Goal: Task Accomplishment & Management: Manage account settings

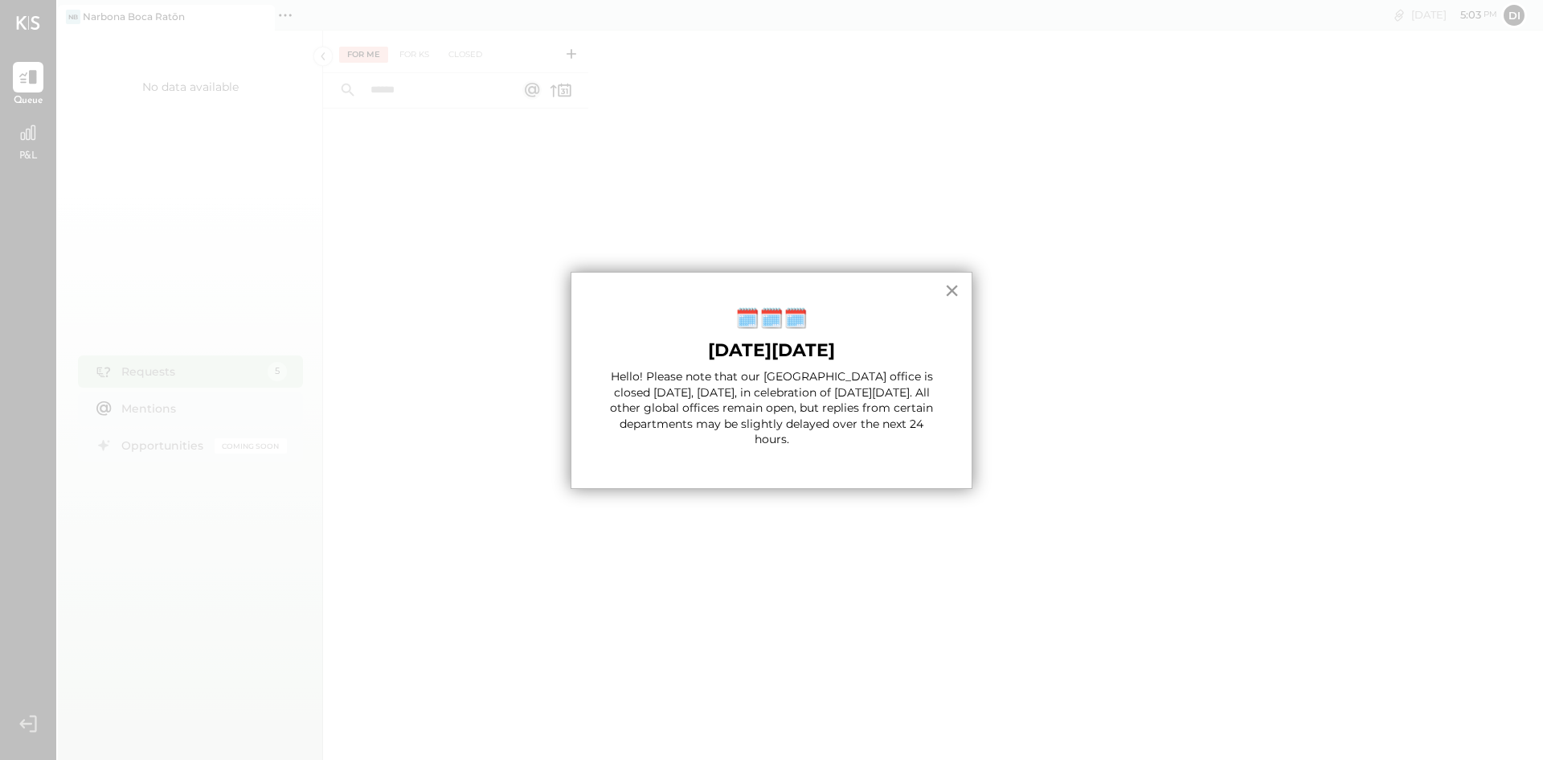
click at [956, 293] on button "×" at bounding box center [951, 290] width 15 height 26
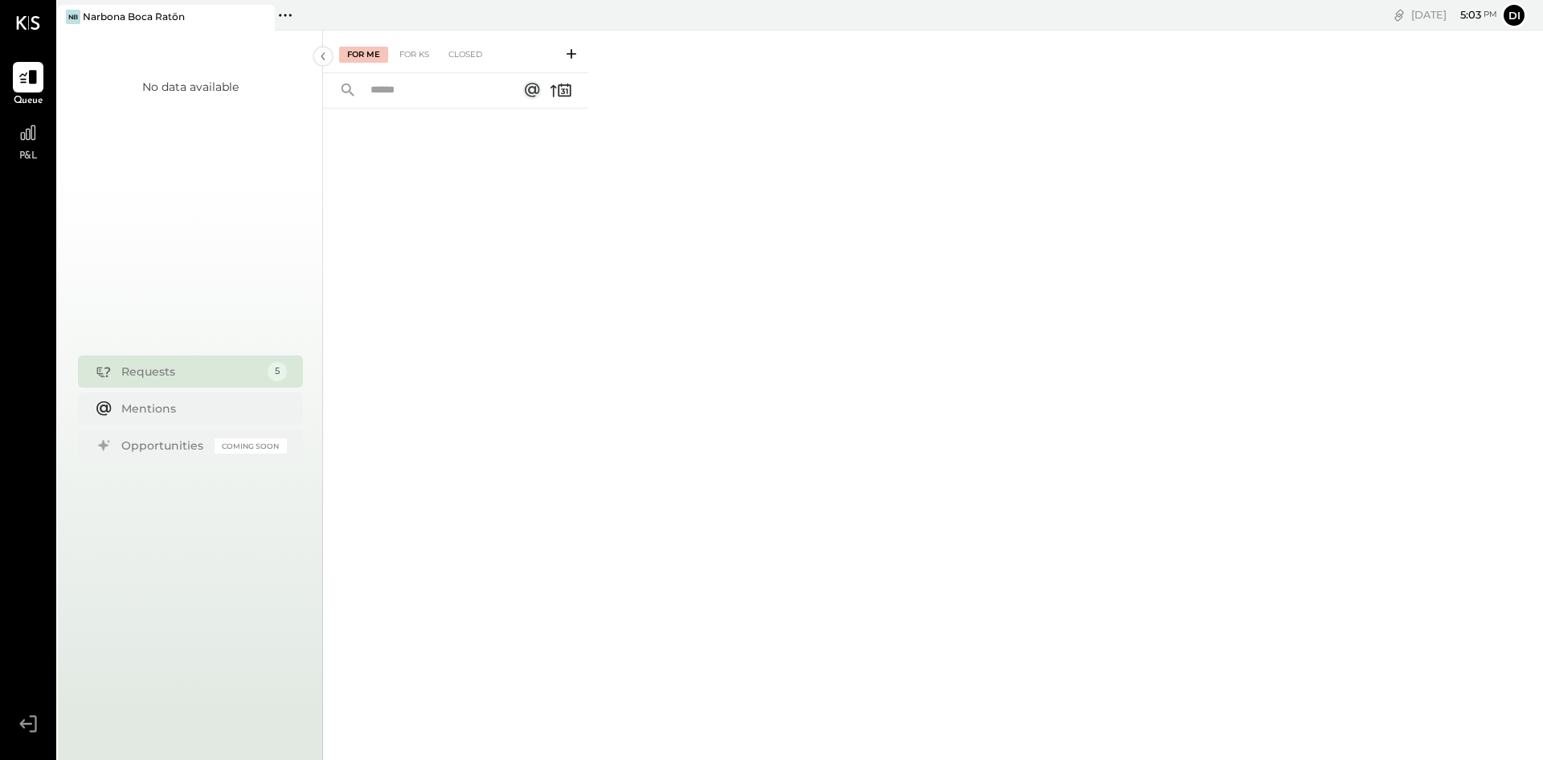
click at [202, 370] on div "Requests" at bounding box center [190, 371] width 138 height 16
drag, startPoint x: 159, startPoint y: 375, endPoint x: 161, endPoint y: 383, distance: 8.2
click at [161, 383] on div "Requests 5" at bounding box center [190, 371] width 225 height 32
click at [435, 57] on div "For KS" at bounding box center [414, 55] width 46 height 16
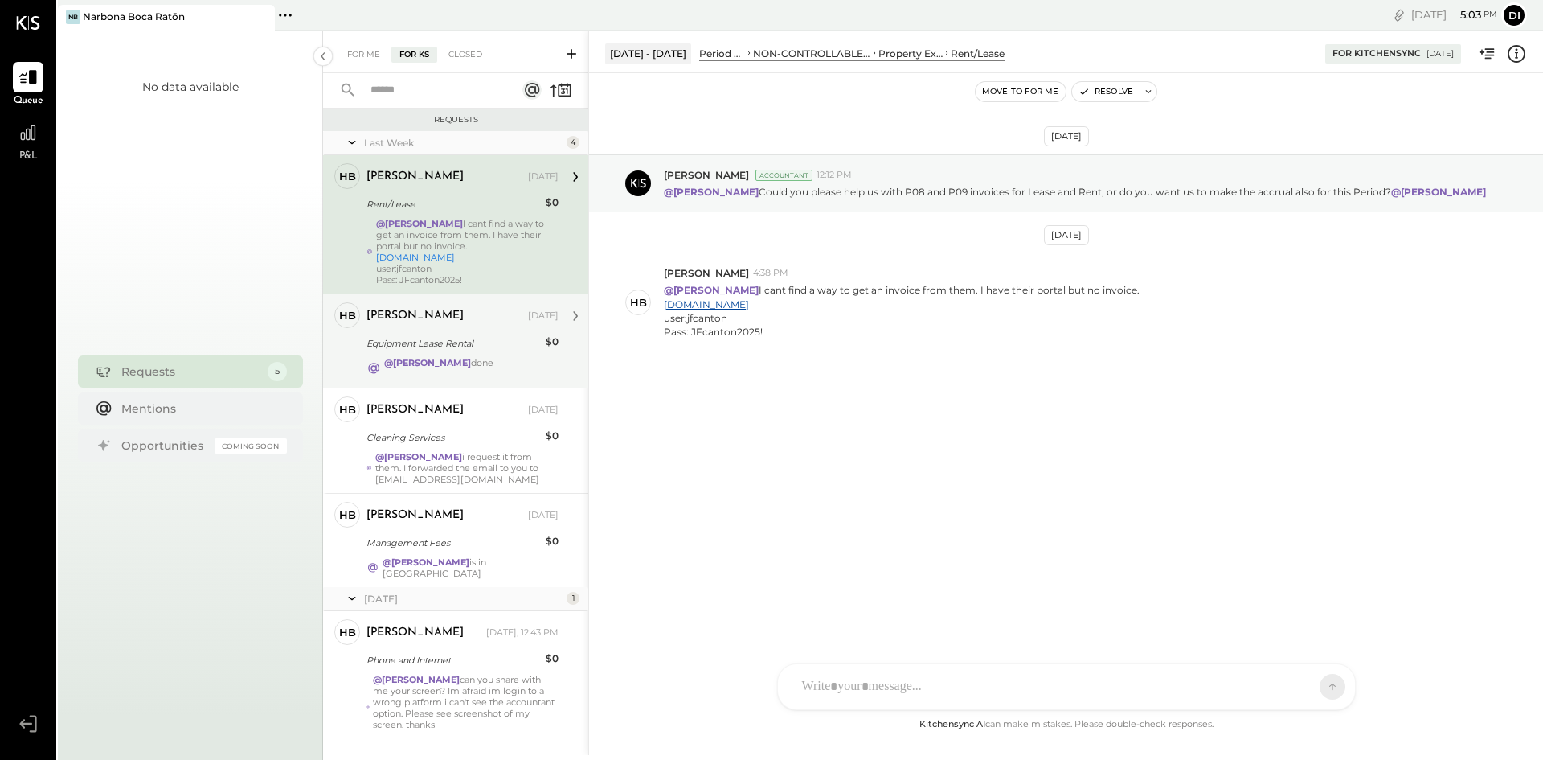
click at [490, 354] on div "[PERSON_NAME] [DATE] Equipment Lease Rental $0 @[PERSON_NAME] done" at bounding box center [463, 340] width 192 height 77
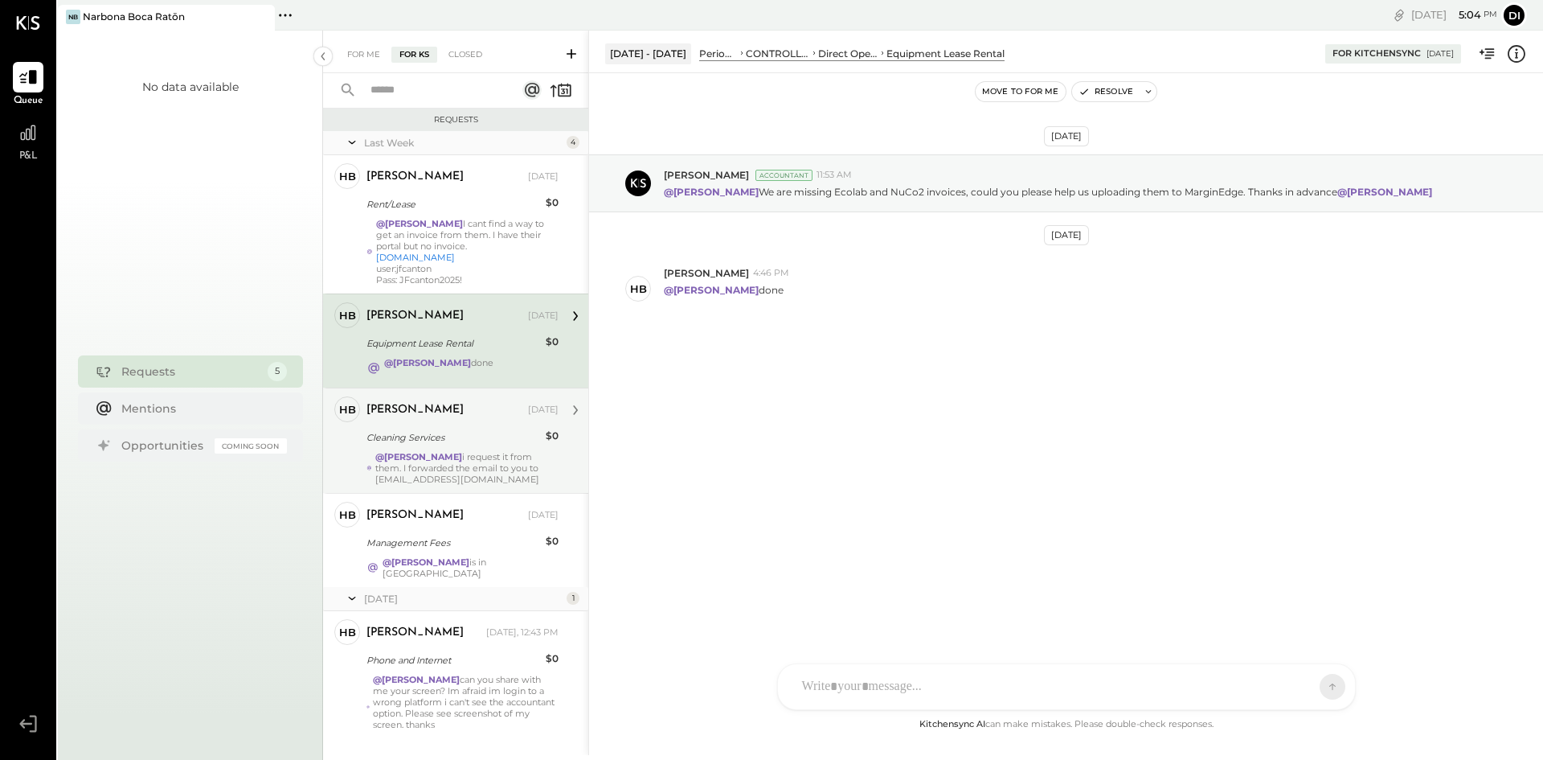
click at [482, 441] on div "Cleaning Services" at bounding box center [454, 437] width 174 height 16
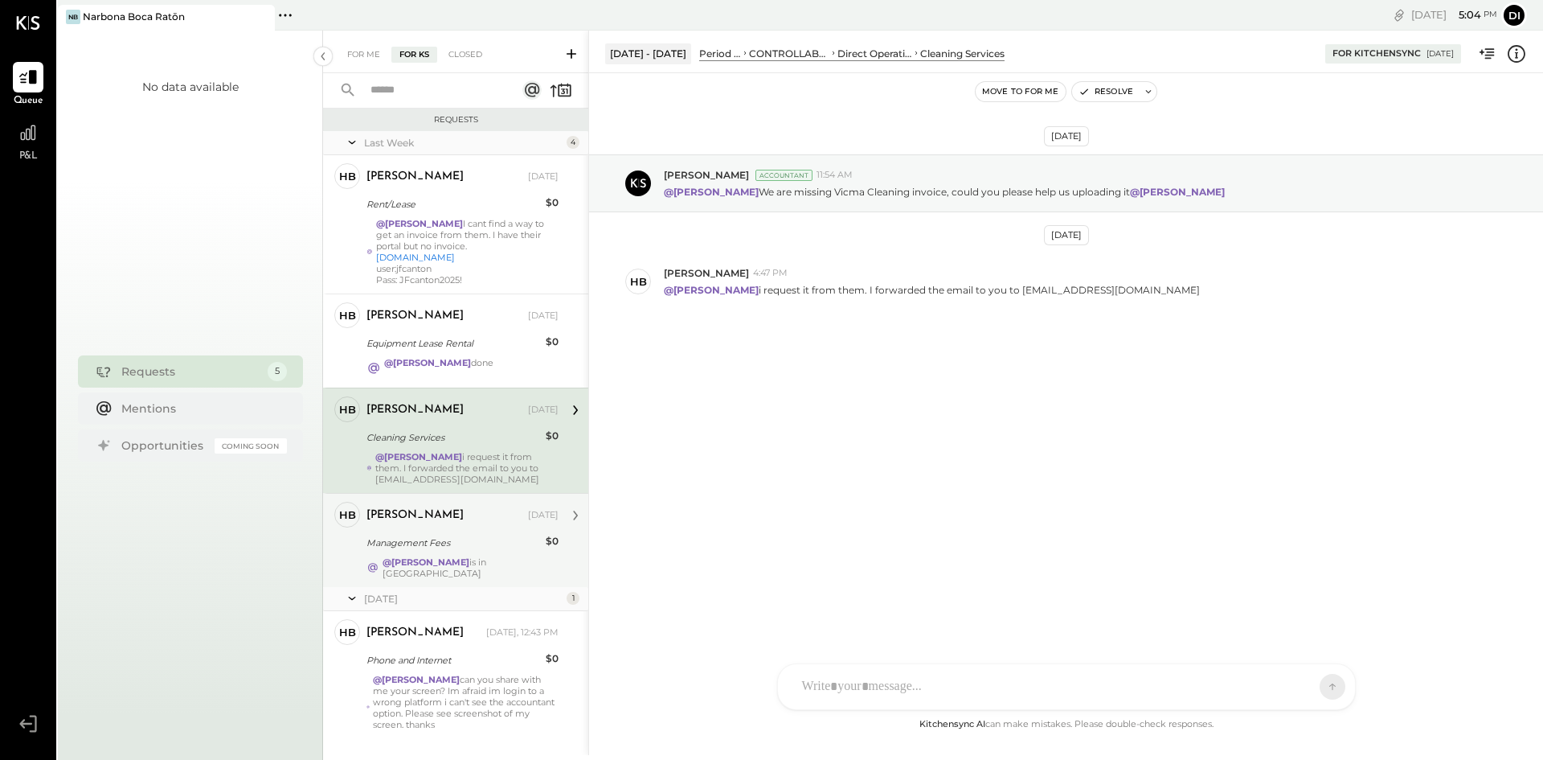
click at [469, 565] on strong "@[PERSON_NAME]" at bounding box center [426, 561] width 87 height 11
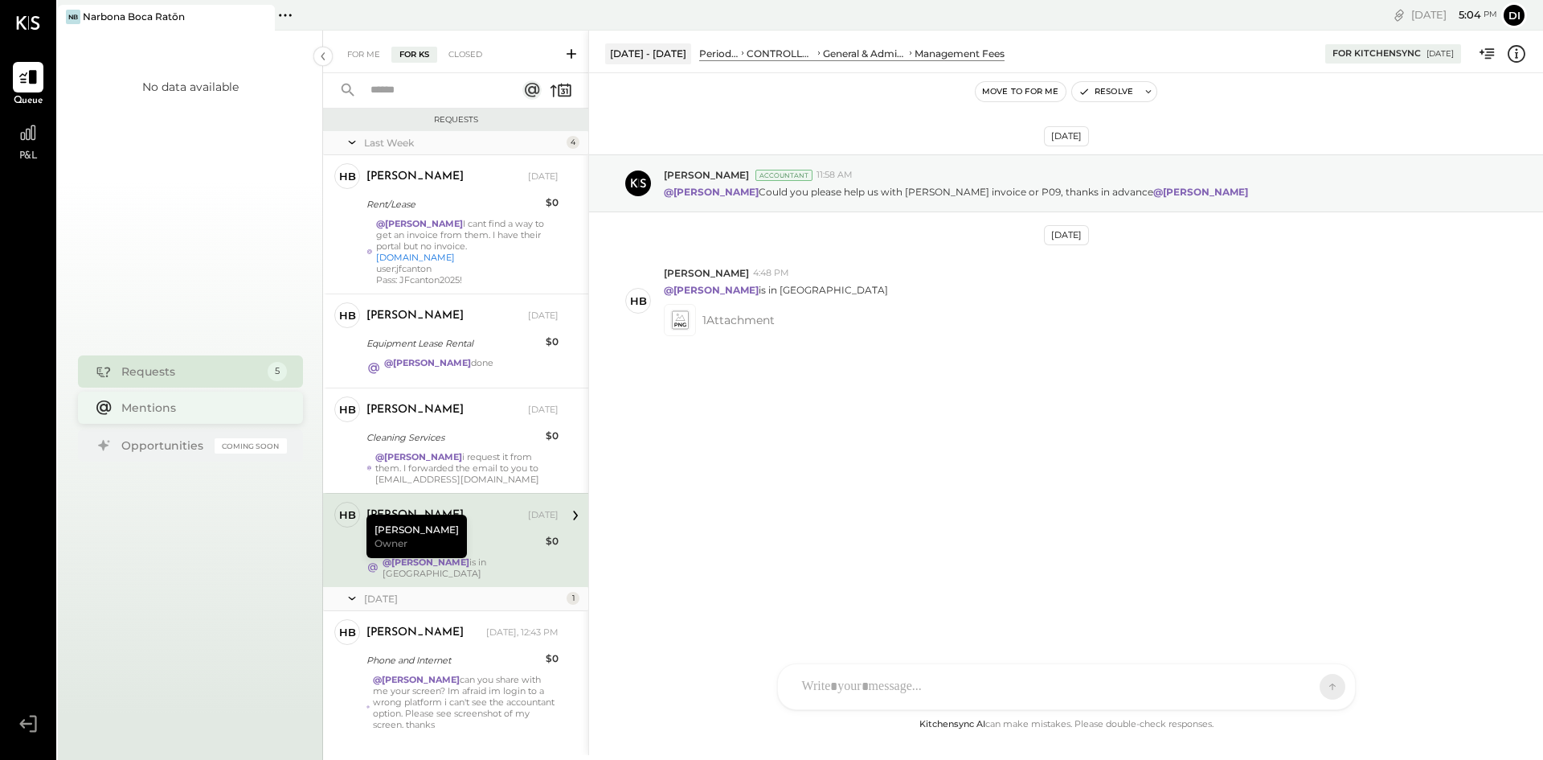
click at [161, 407] on div "Mentions" at bounding box center [200, 407] width 158 height 16
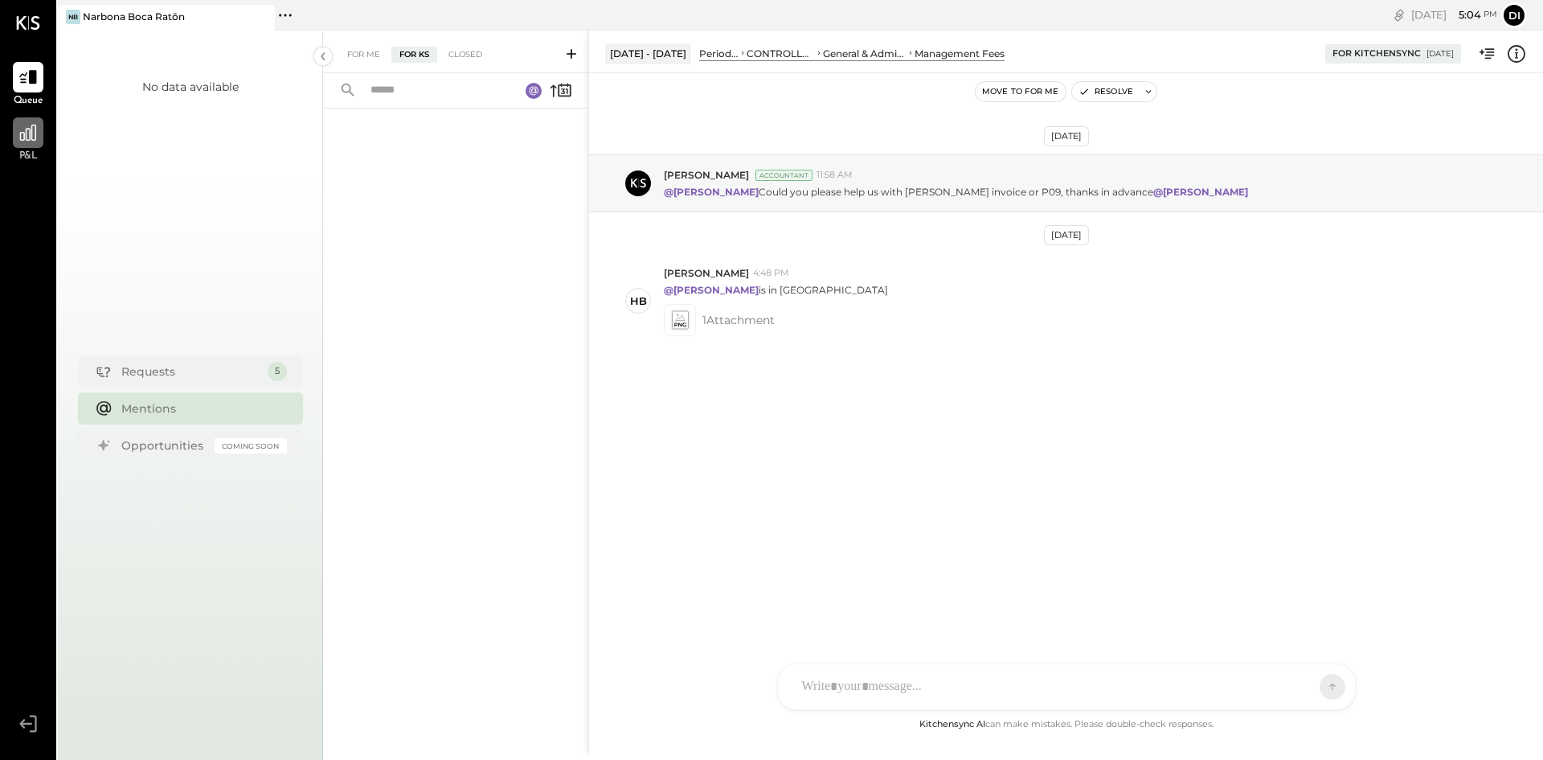
click at [37, 142] on icon at bounding box center [28, 132] width 21 height 21
